Goal: Task Accomplishment & Management: Use online tool/utility

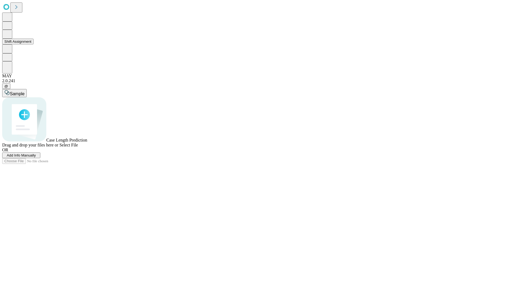
click at [33, 44] on button "Shift Assignment" at bounding box center [17, 42] width 31 height 6
